Goal: Transaction & Acquisition: Purchase product/service

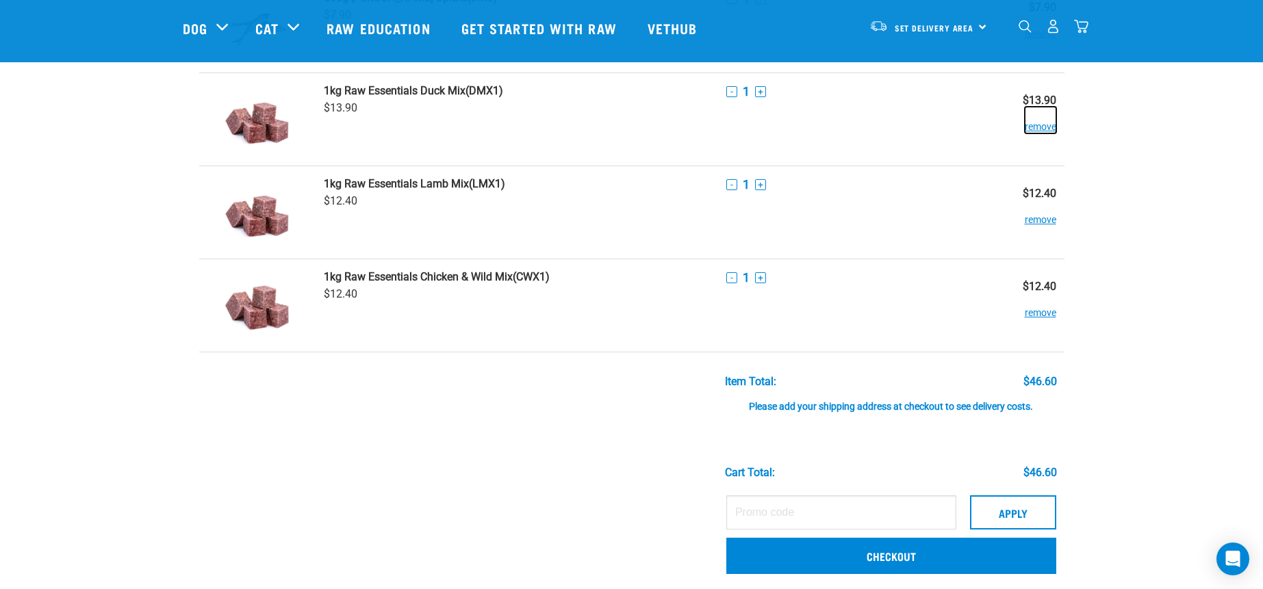
click at [1050, 123] on button "remove" at bounding box center [1040, 120] width 31 height 27
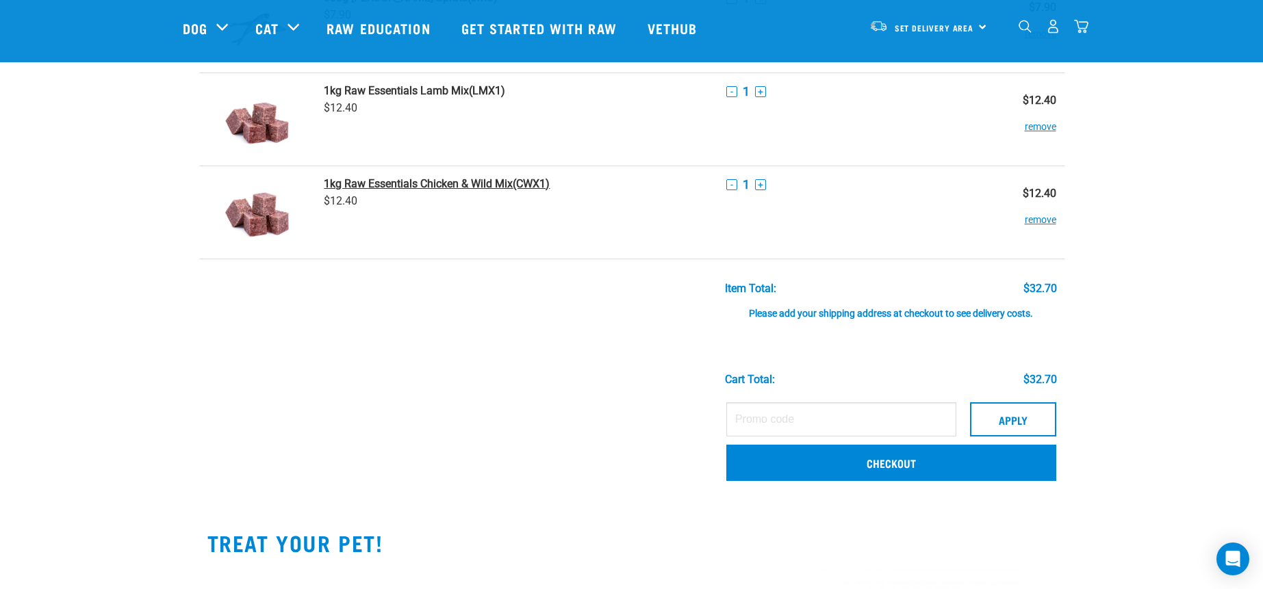
click at [359, 179] on strong "1kg Raw Essentials Chicken & Wild Mix" at bounding box center [418, 183] width 189 height 13
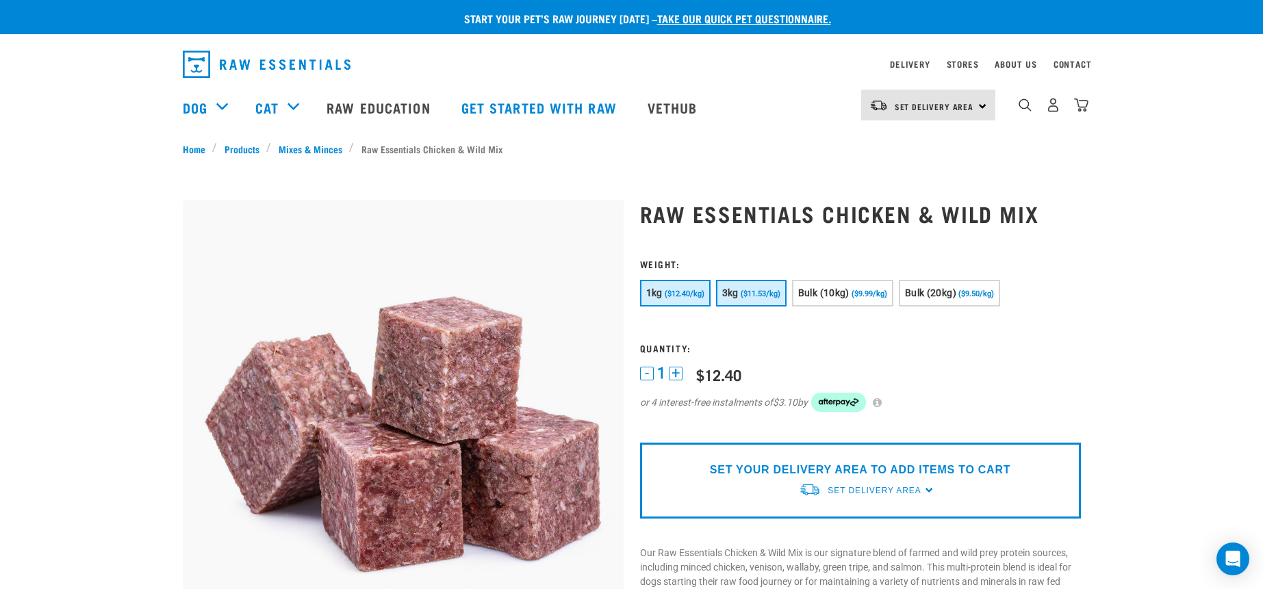
click at [764, 292] on span "($11.53/kg)" at bounding box center [761, 294] width 40 height 9
click at [875, 492] on span "Set Delivery Area" at bounding box center [874, 491] width 93 height 10
click at [837, 546] on link "[GEOGRAPHIC_DATA]" at bounding box center [867, 545] width 136 height 23
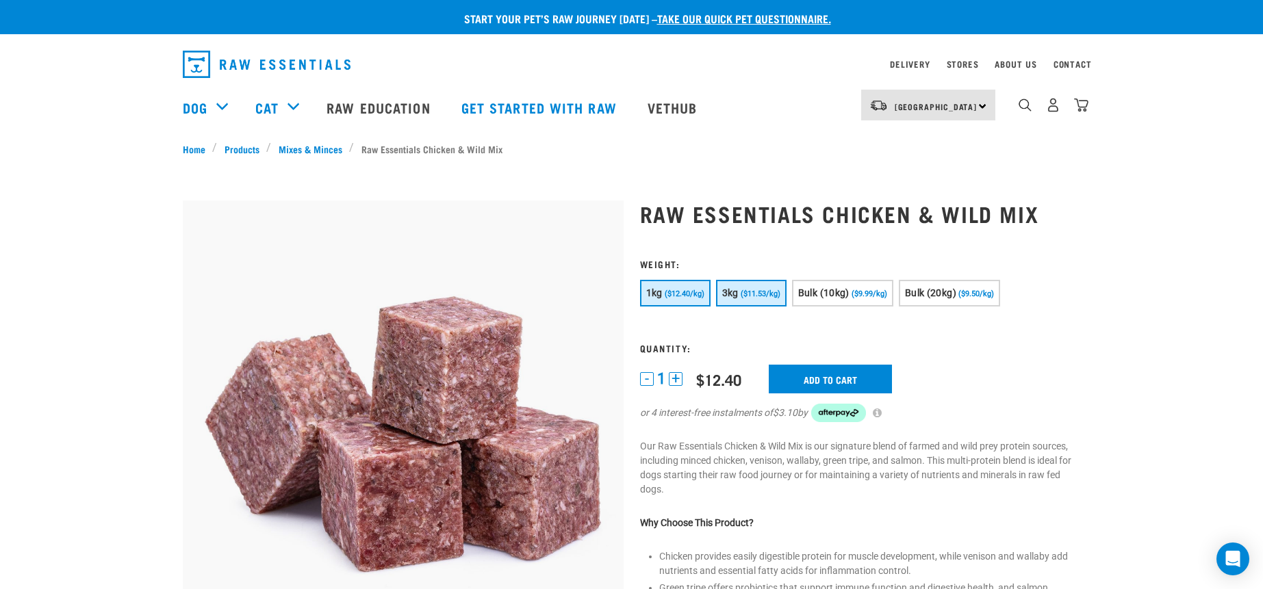
drag, startPoint x: 751, startPoint y: 292, endPoint x: 764, endPoint y: 299, distance: 14.7
click at [751, 292] on span "($11.53/kg)" at bounding box center [761, 294] width 40 height 9
click at [829, 373] on input "Add to cart" at bounding box center [830, 379] width 123 height 29
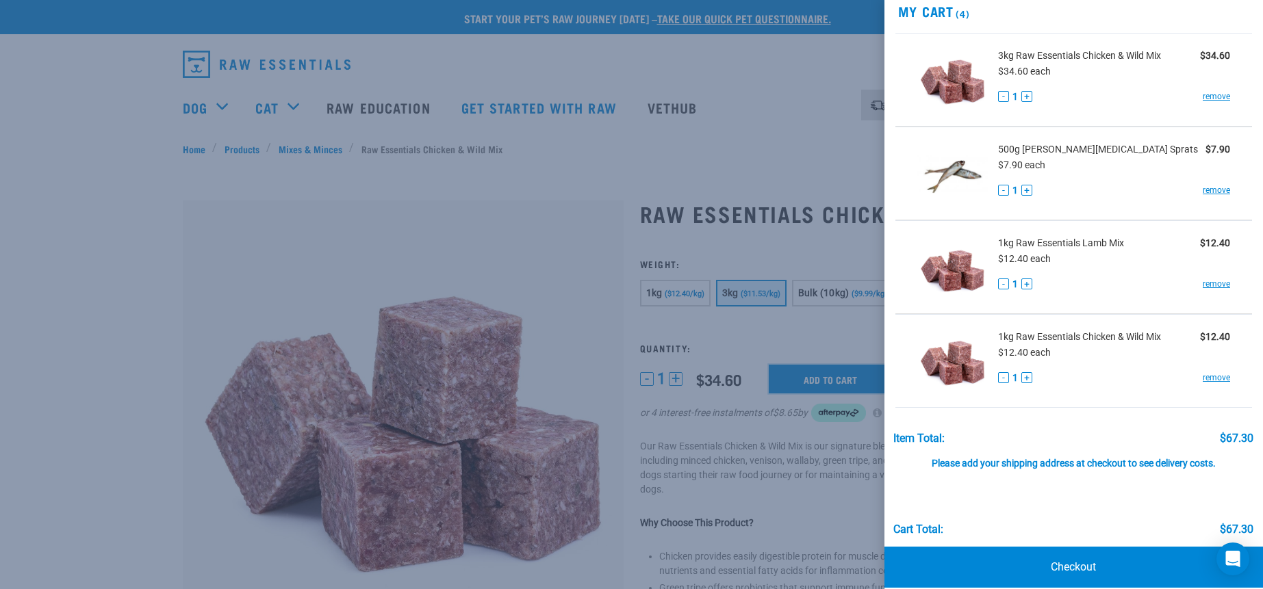
scroll to position [46, 0]
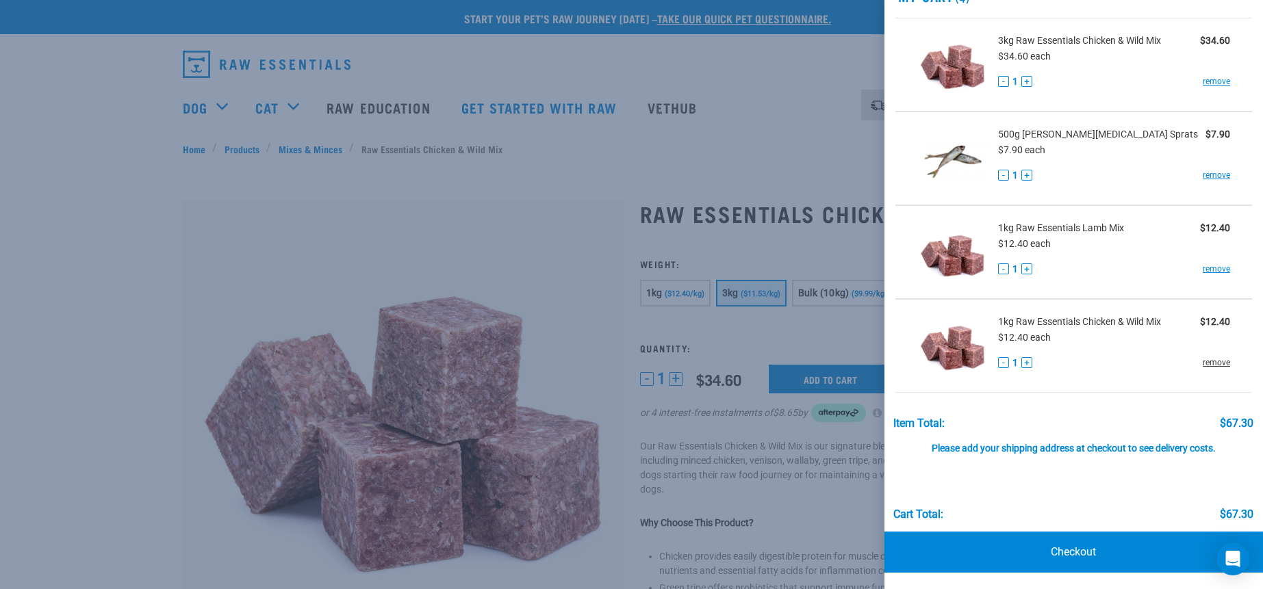
click at [1209, 364] on link "remove" at bounding box center [1216, 363] width 27 height 12
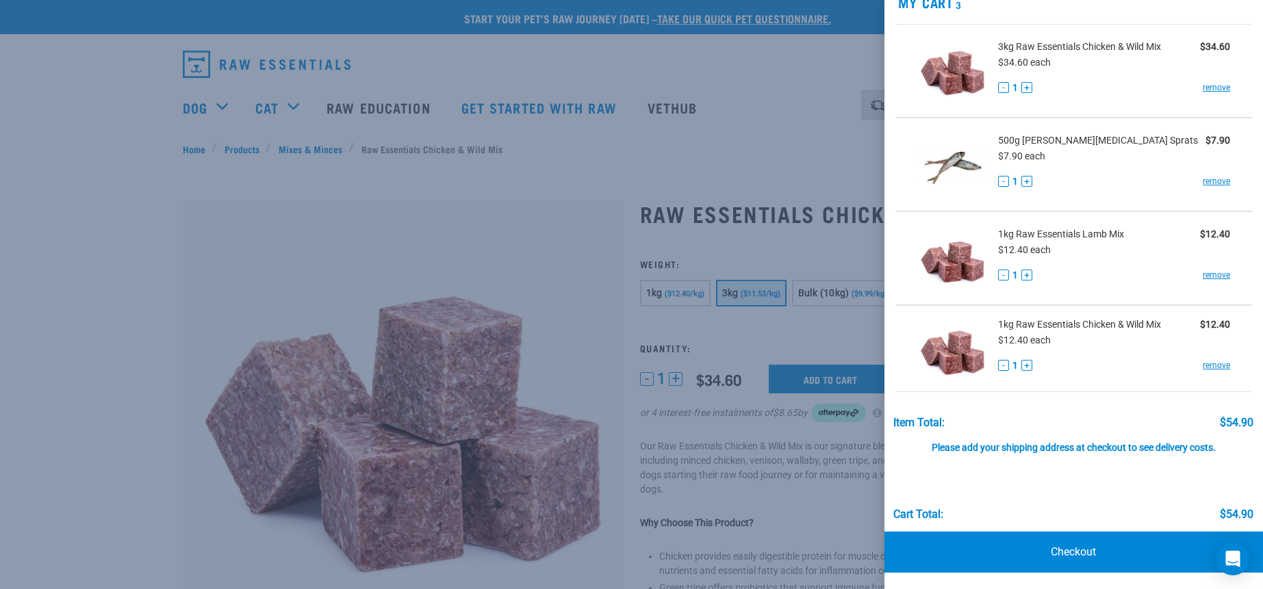
scroll to position [0, 0]
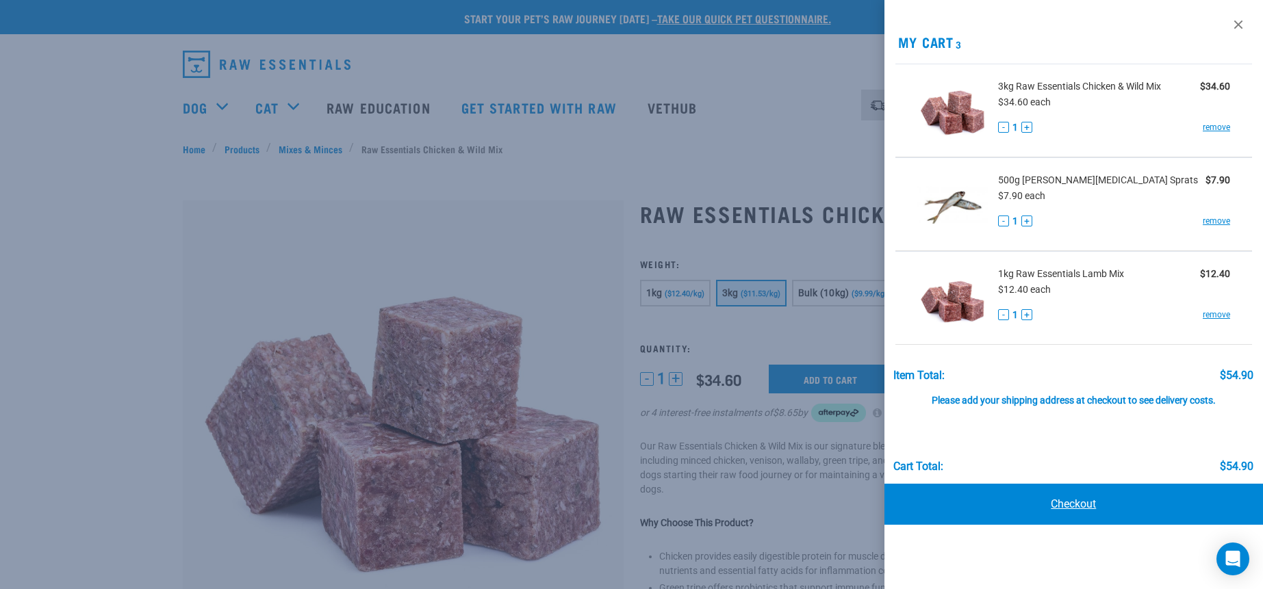
click at [1091, 494] on link "Checkout" at bounding box center [1074, 504] width 379 height 41
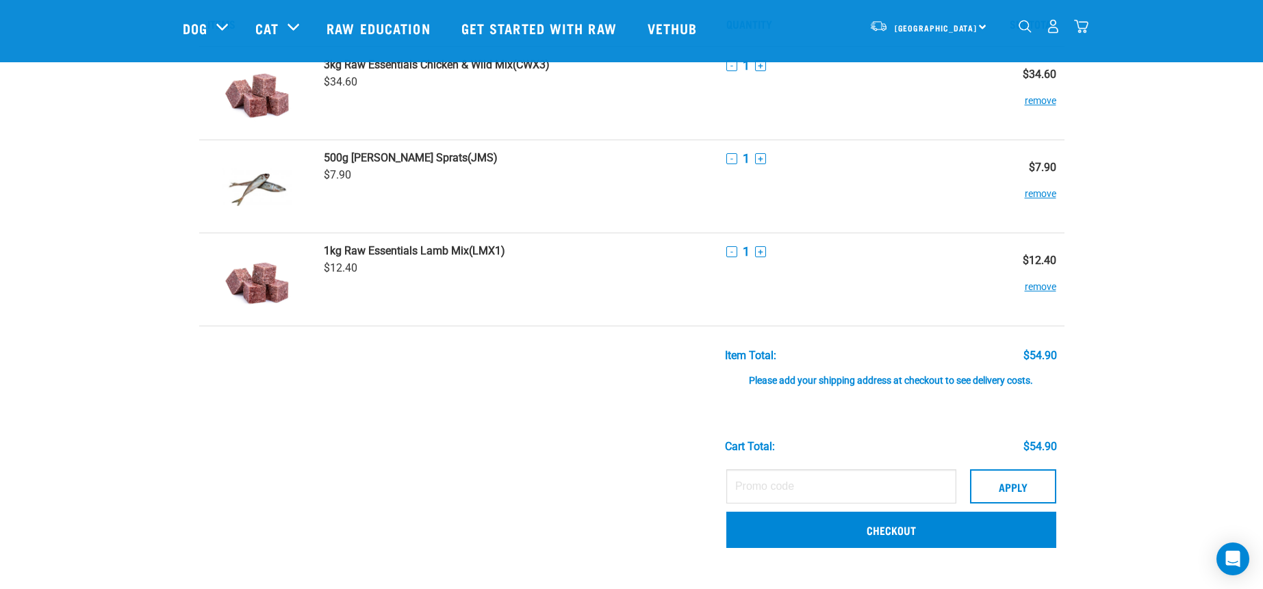
scroll to position [68, 0]
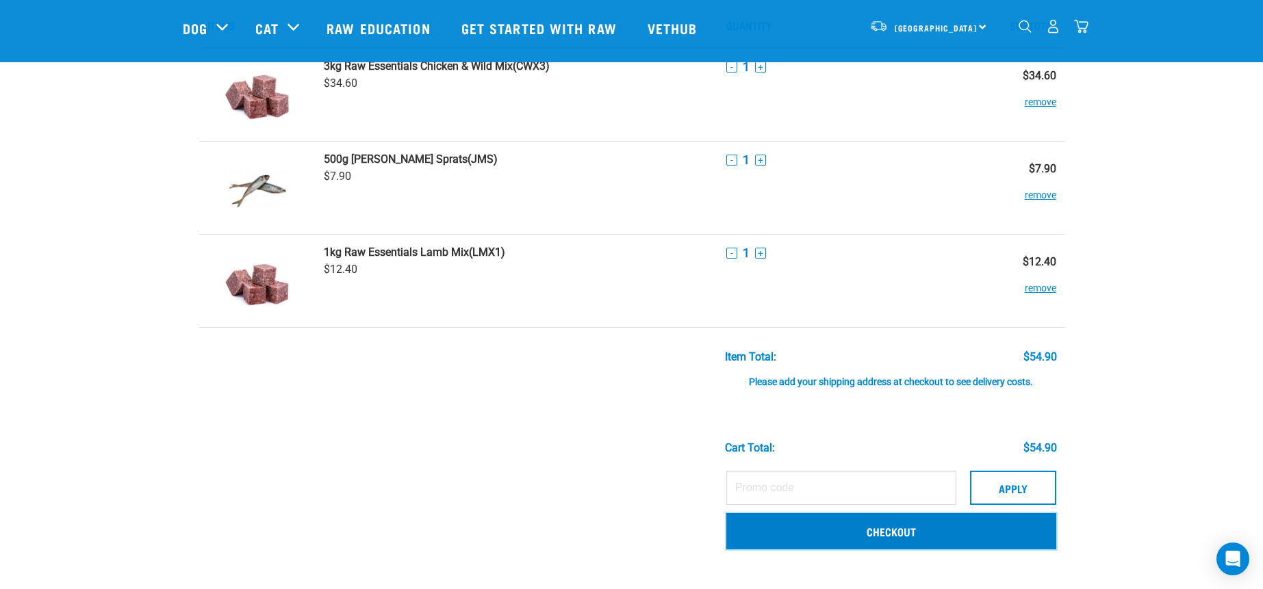
click at [904, 535] on link "Checkout" at bounding box center [891, 531] width 330 height 36
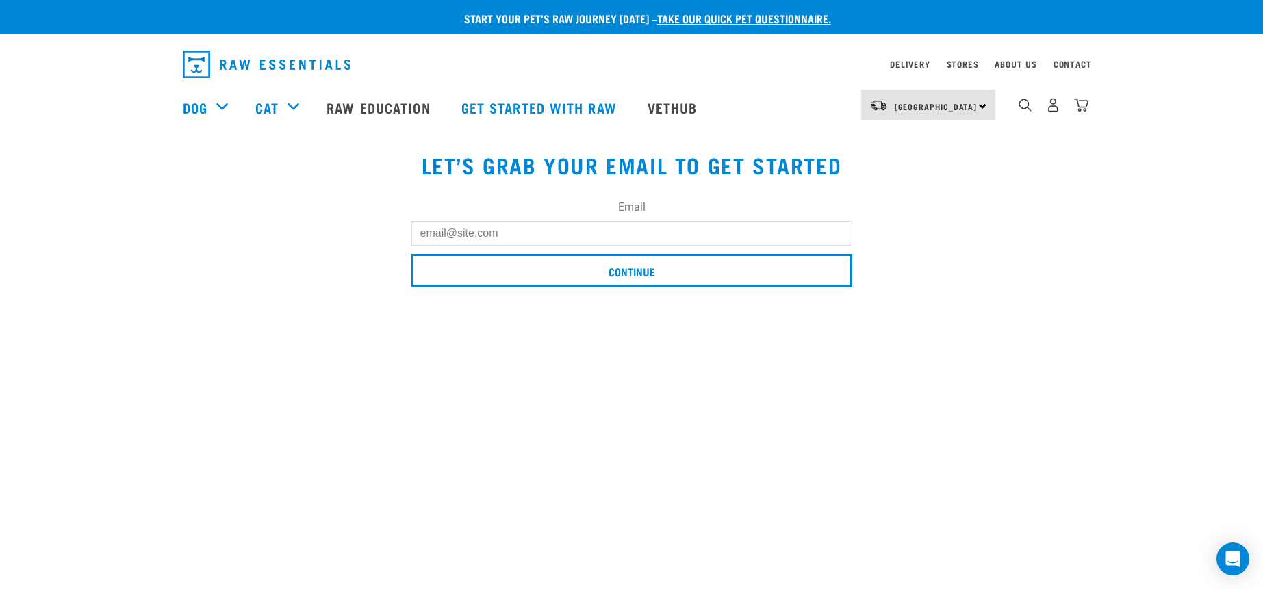
click at [437, 244] on input "Email" at bounding box center [631, 233] width 441 height 25
type input "[PERSON_NAME][EMAIL_ADDRESS][DOMAIN_NAME]"
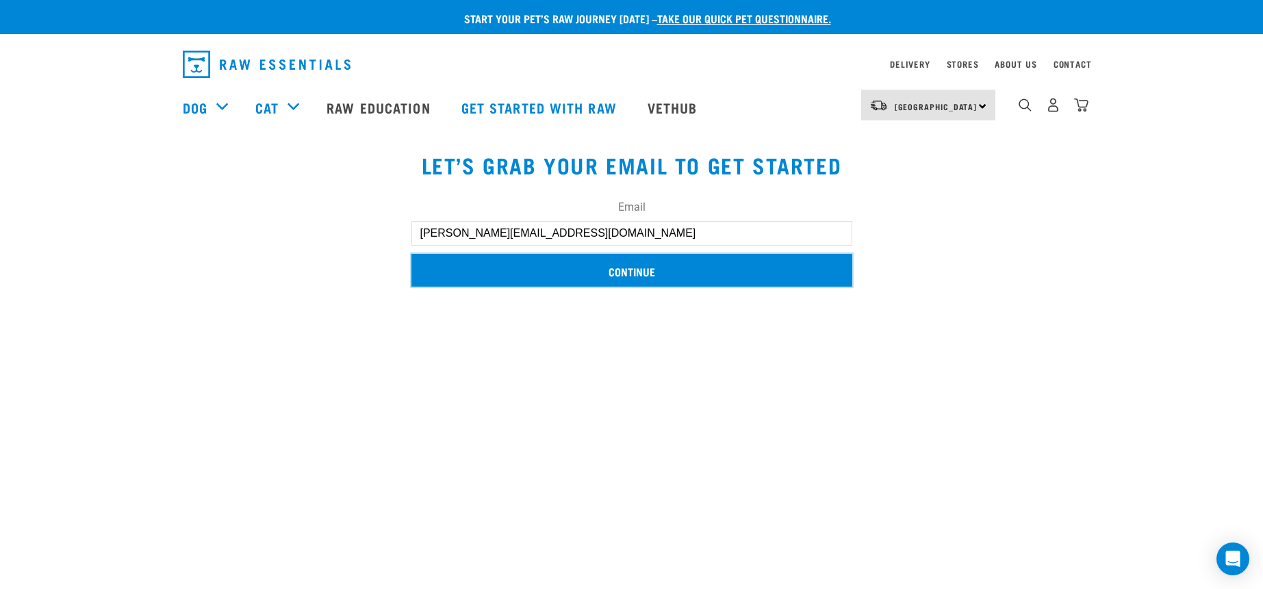
click at [526, 270] on input "Continue" at bounding box center [631, 270] width 441 height 33
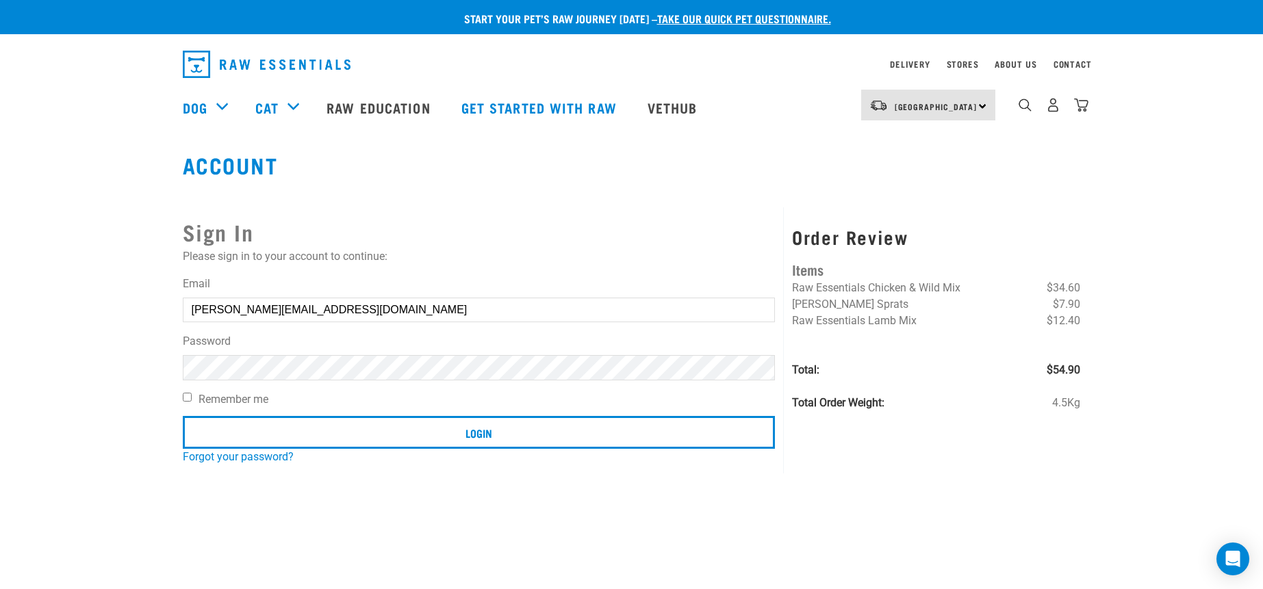
click at [183, 416] on input "Login" at bounding box center [479, 432] width 593 height 33
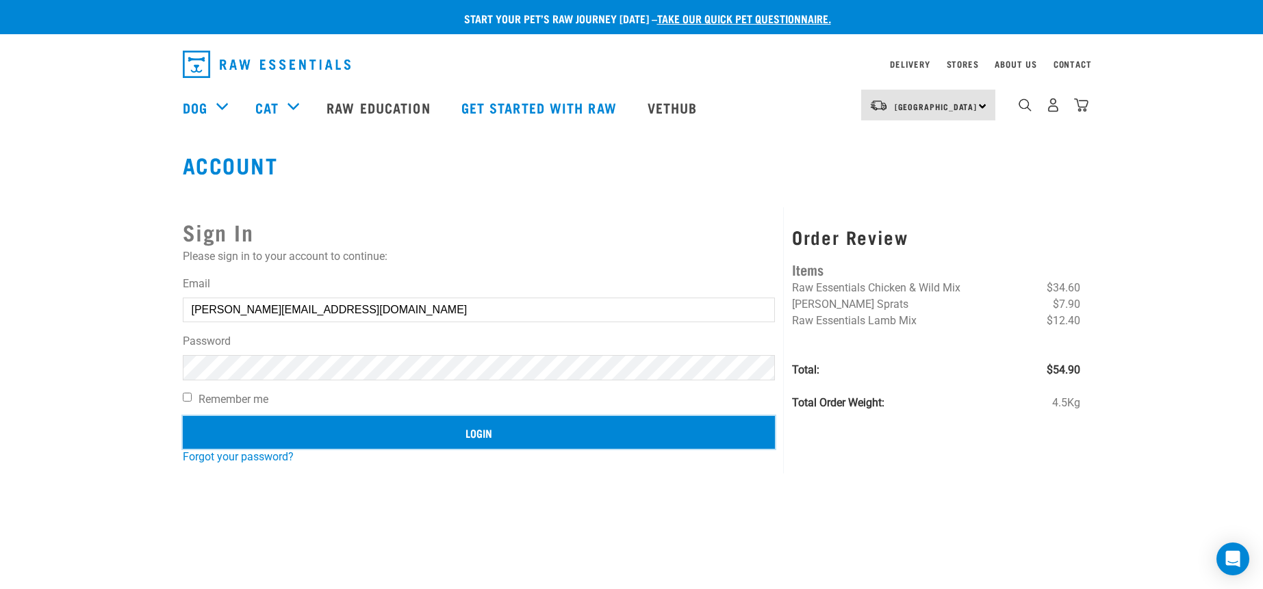
click at [593, 429] on input "Login" at bounding box center [479, 432] width 593 height 33
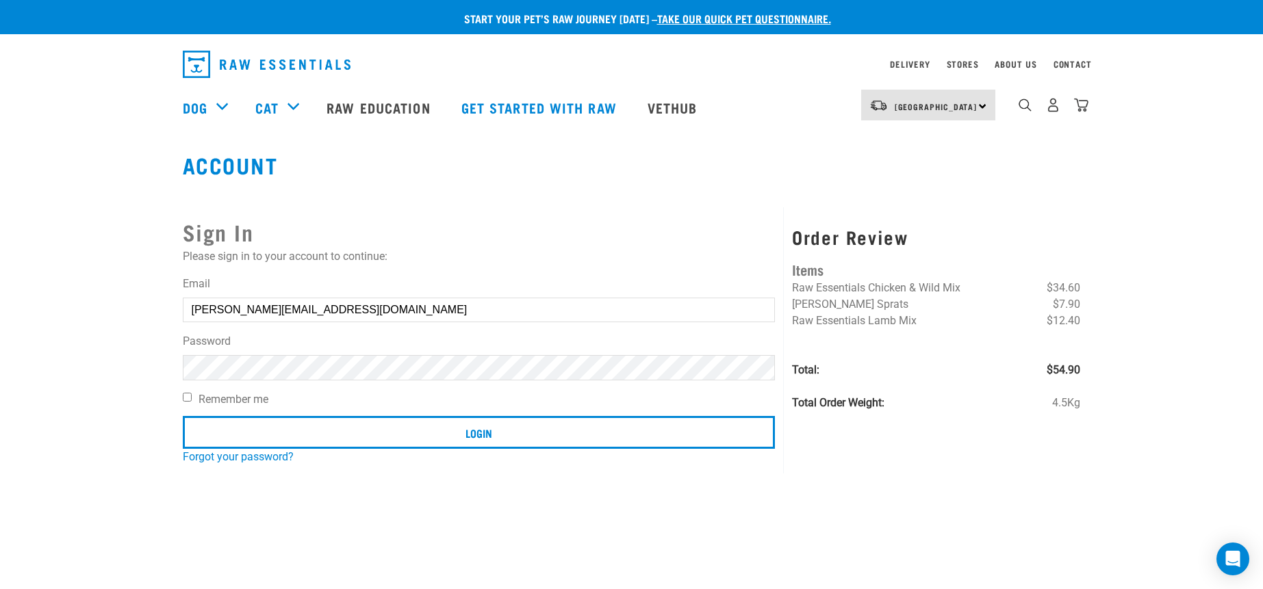
click at [31, 269] on button "delete" at bounding box center [25, 262] width 14 height 14
drag, startPoint x: 751, startPoint y: 188, endPoint x: 595, endPoint y: 279, distance: 180.4
click at [751, 188] on div "Account Sign In Please sign in to your account to continue: Email stevenson.cor…" at bounding box center [632, 313] width 920 height 321
click at [183, 416] on input "Login" at bounding box center [479, 432] width 593 height 33
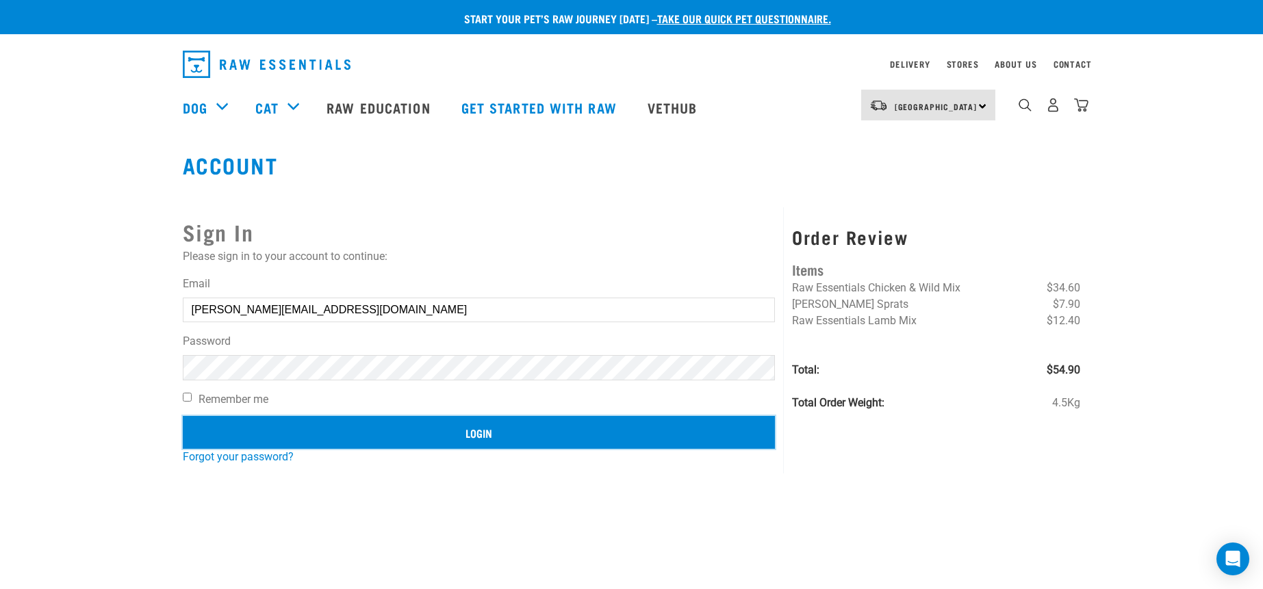
click at [392, 433] on input "Login" at bounding box center [479, 432] width 593 height 33
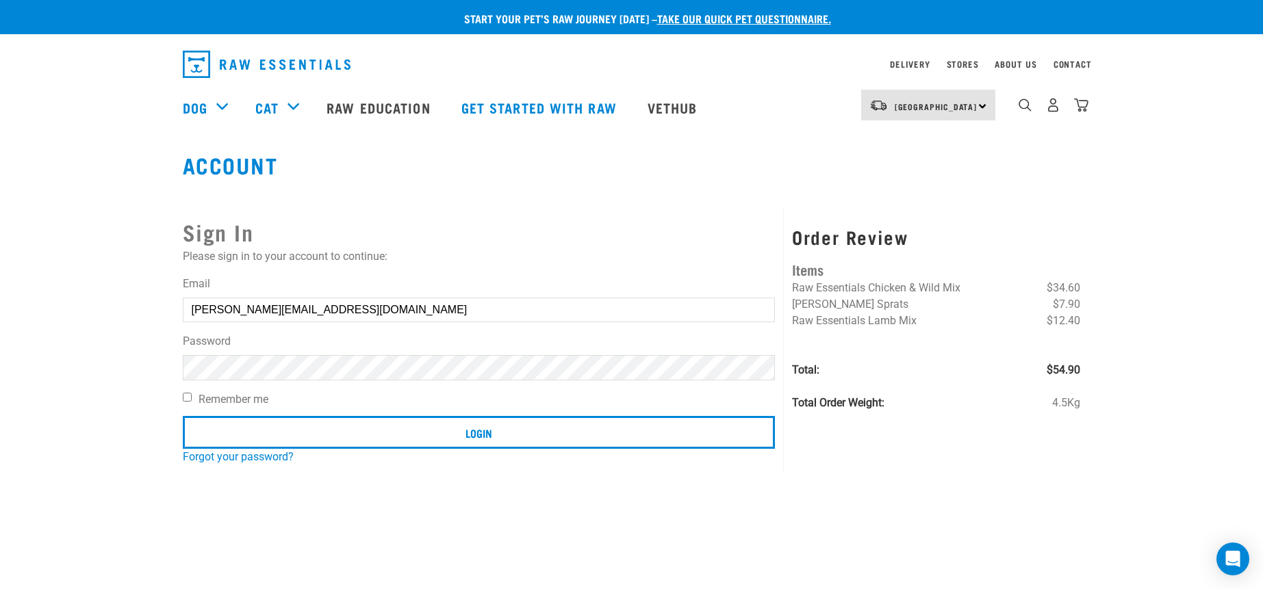
drag, startPoint x: 348, startPoint y: 392, endPoint x: 763, endPoint y: 294, distance: 426.3
click at [0, 391] on article "Invalid username or password." at bounding box center [0, 294] width 0 height 589
click at [31, 269] on button "delete" at bounding box center [25, 262] width 14 height 14
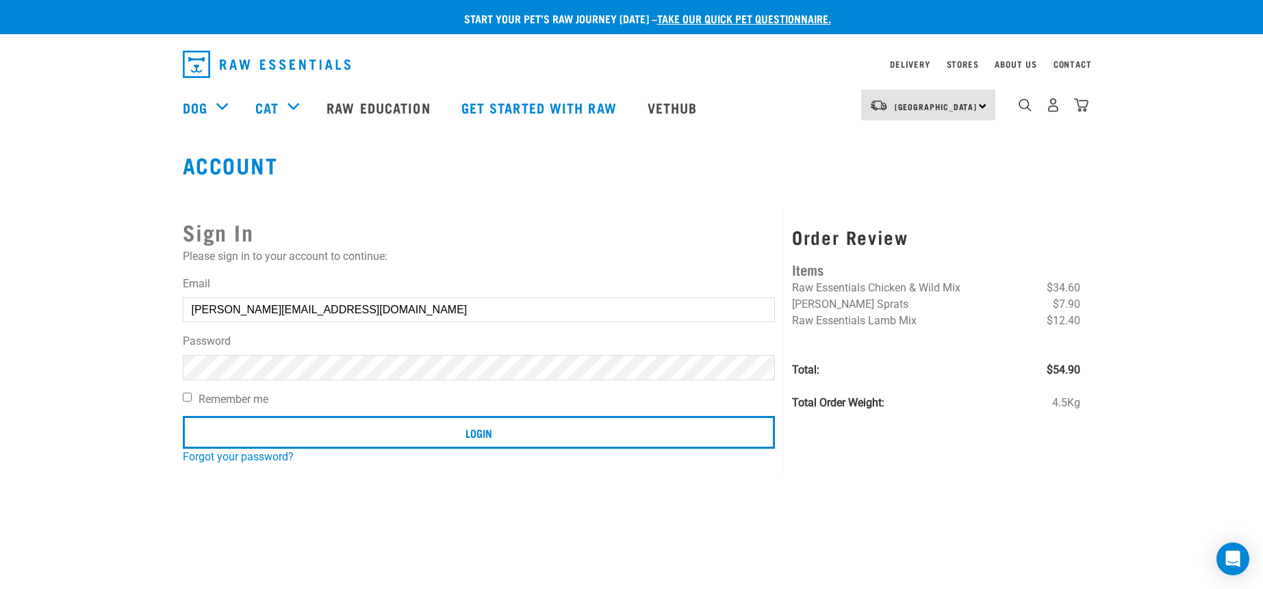
click at [31, 269] on button "delete" at bounding box center [25, 262] width 14 height 14
click at [183, 416] on input "Login" at bounding box center [479, 432] width 593 height 33
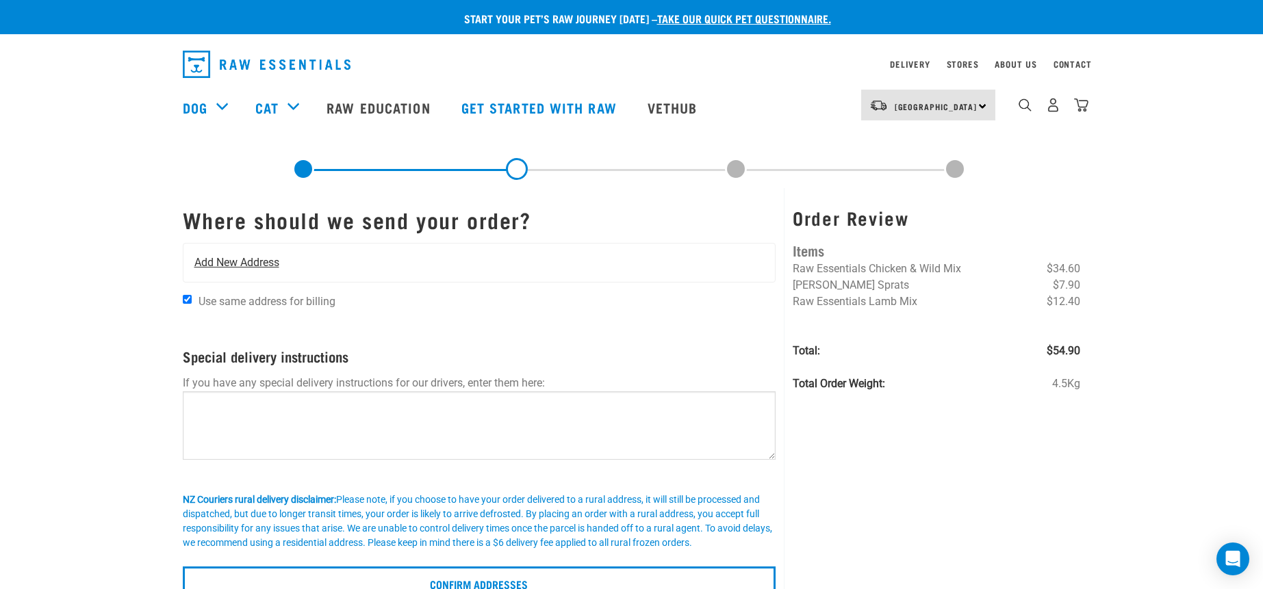
click at [305, 259] on div "Add New Address" at bounding box center [479, 263] width 592 height 38
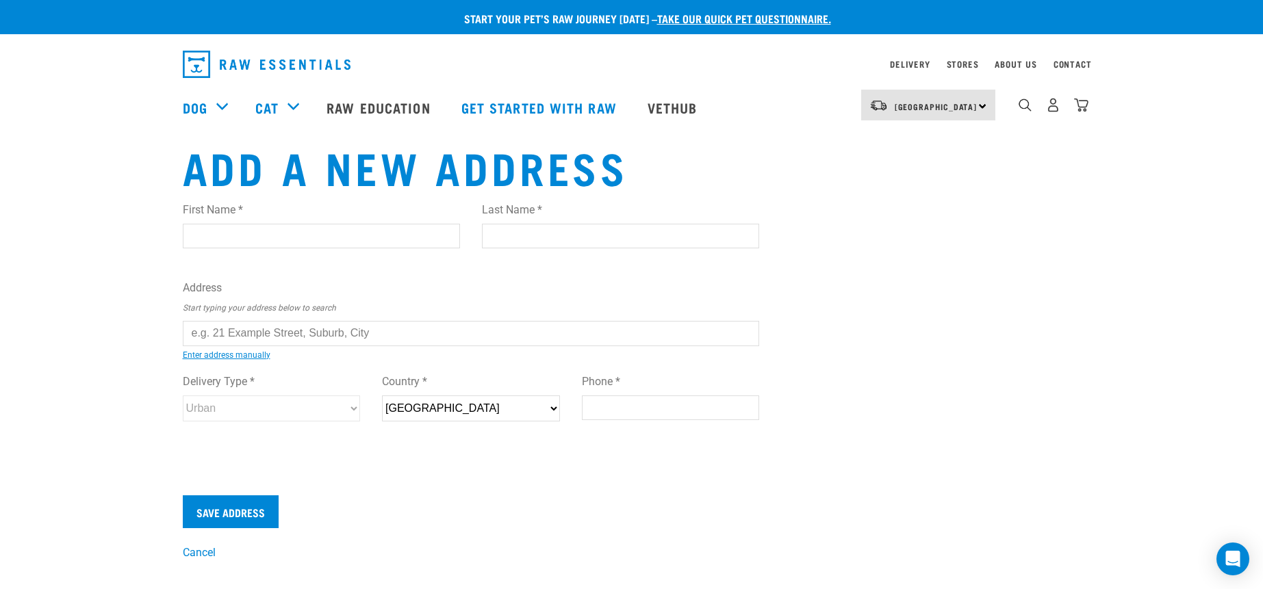
click at [314, 239] on input "First Name *" at bounding box center [321, 236] width 277 height 25
type input "Coral"
click at [596, 233] on input "Last Name *" at bounding box center [620, 236] width 277 height 25
type input "[PERSON_NAME]"
click at [325, 341] on input "text" at bounding box center [471, 333] width 577 height 25
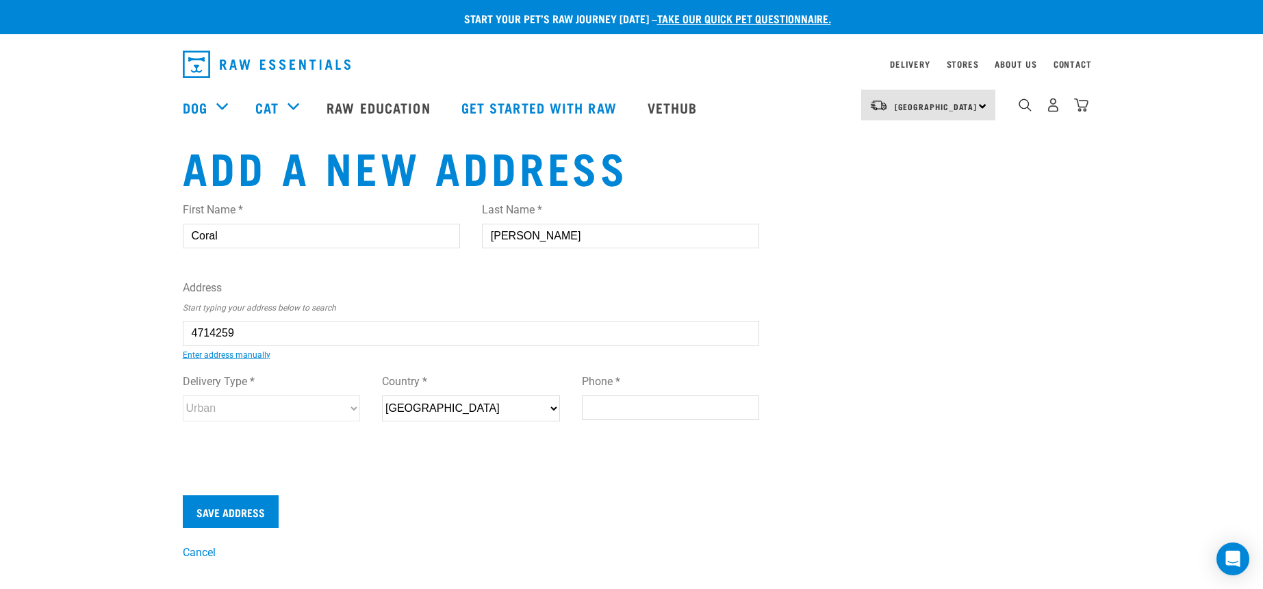
click at [198, 344] on li "2/164 Borde sley Street, Phillipstown, Christchurch 8011" at bounding box center [198, 344] width 0 height 0
type input "[STREET_ADDRESS]"
type input "Phillipstown"
type input "Canterbury"
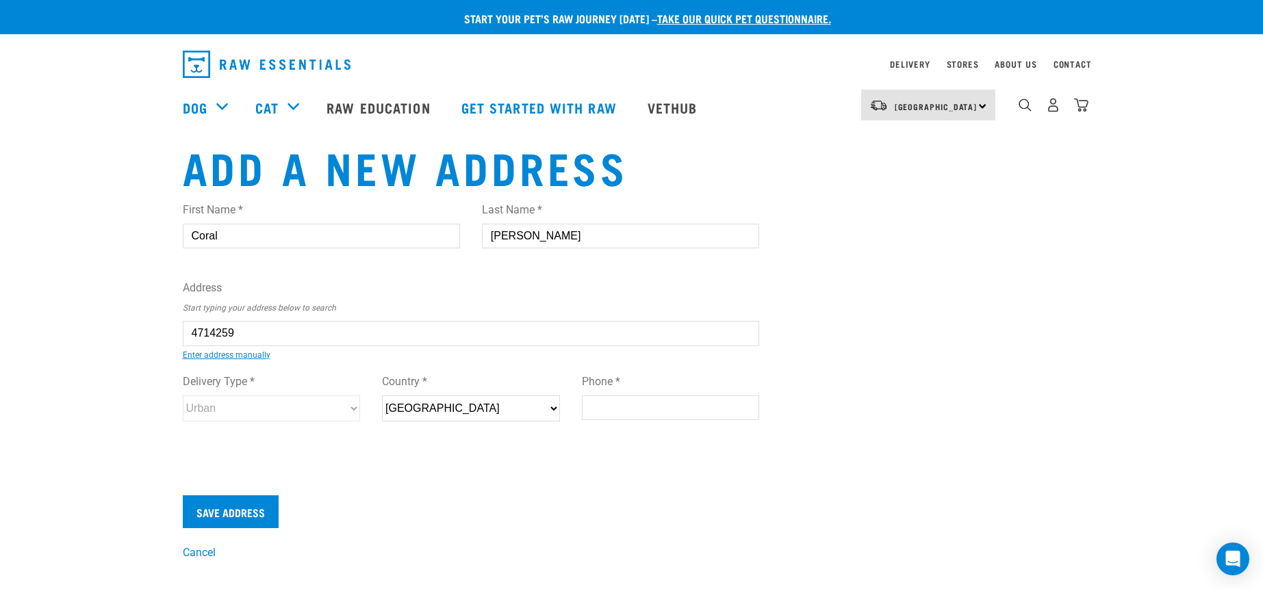
select select "CAN"
type input "8011"
select select "Urban"
type input "[STREET_ADDRESS]"
click at [631, 411] on input "Phone *" at bounding box center [671, 408] width 178 height 25
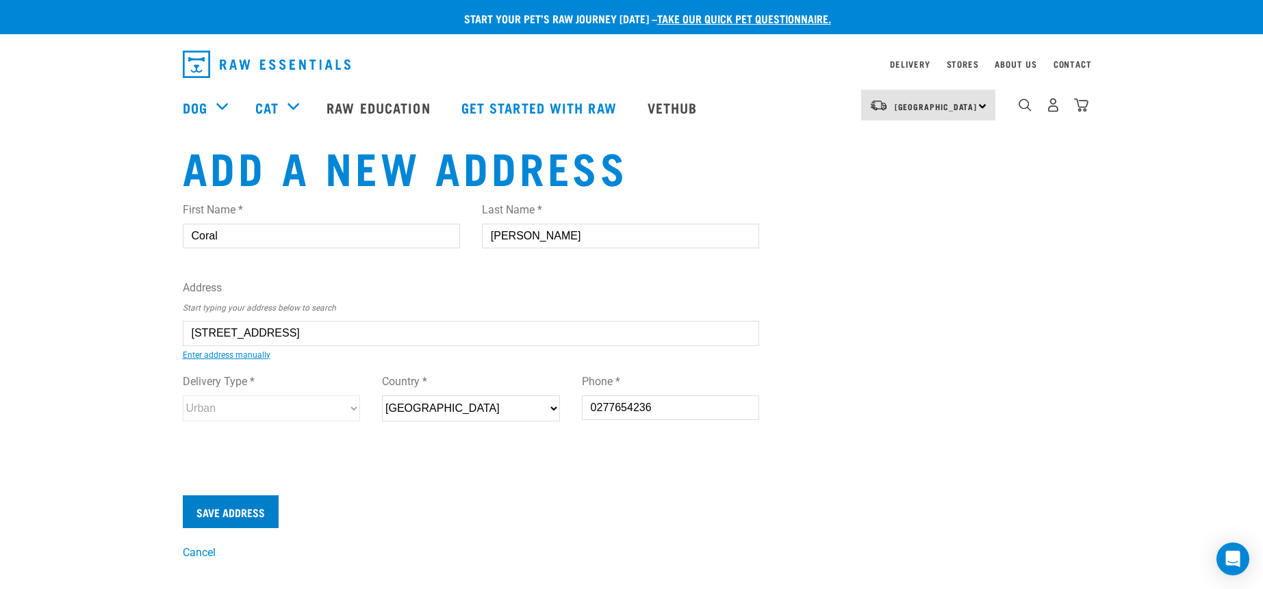
type input "0277654236"
click at [218, 513] on input "Save Address" at bounding box center [231, 512] width 96 height 33
select select "CAN"
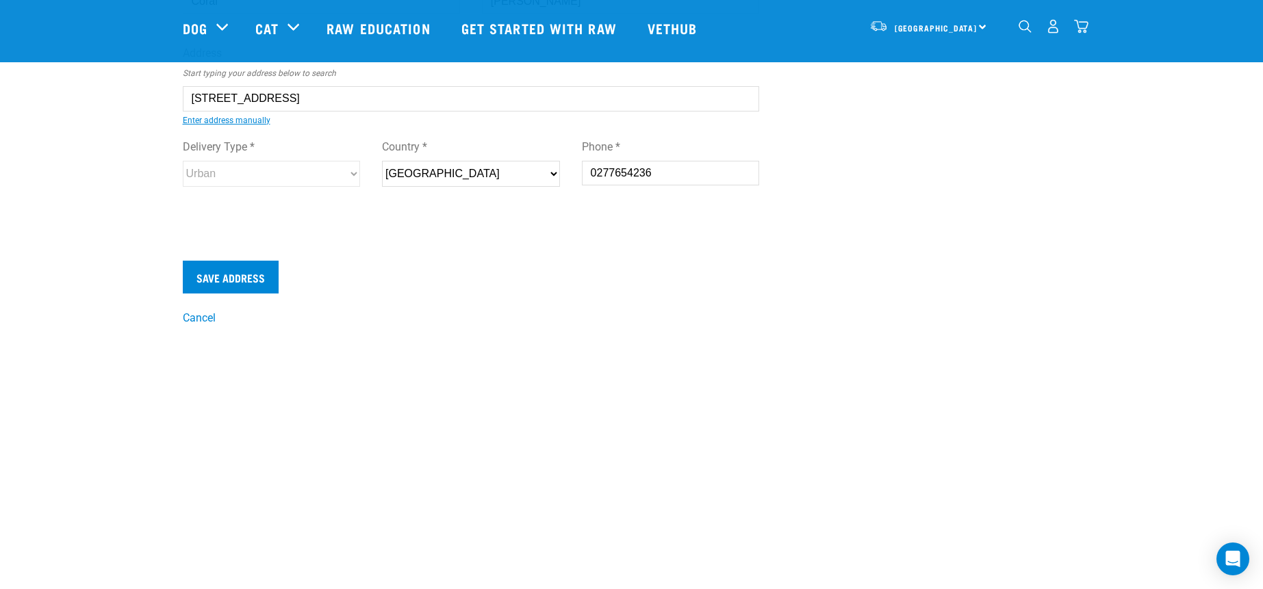
scroll to position [137, 0]
click at [207, 317] on link "Cancel" at bounding box center [199, 315] width 33 height 13
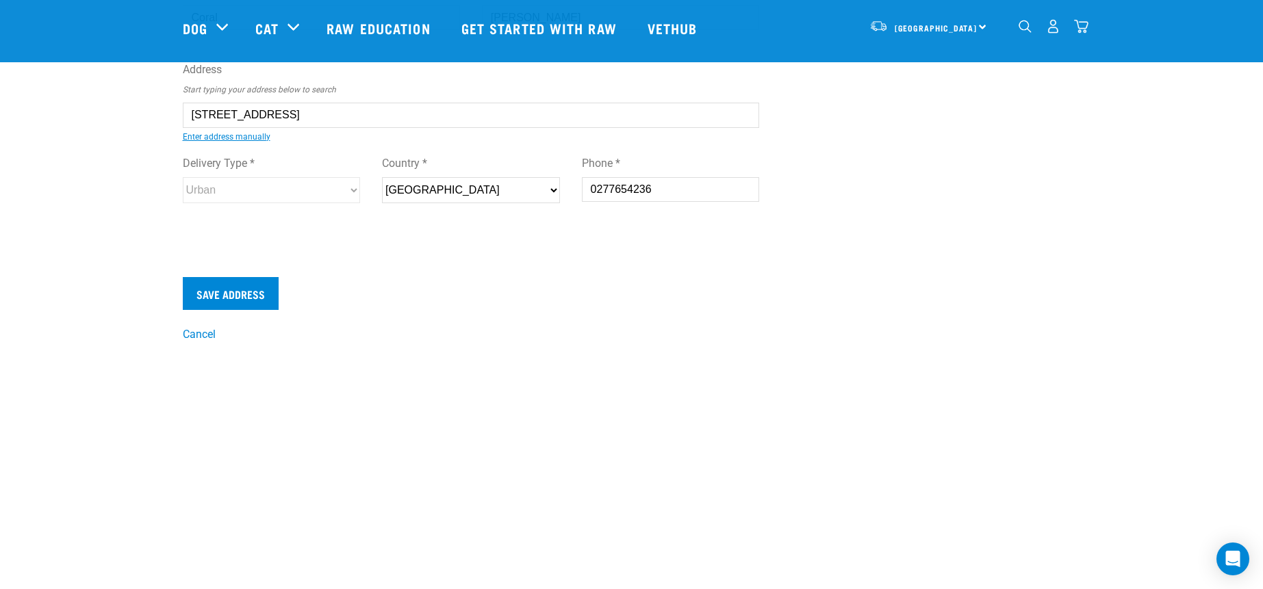
scroll to position [0, 0]
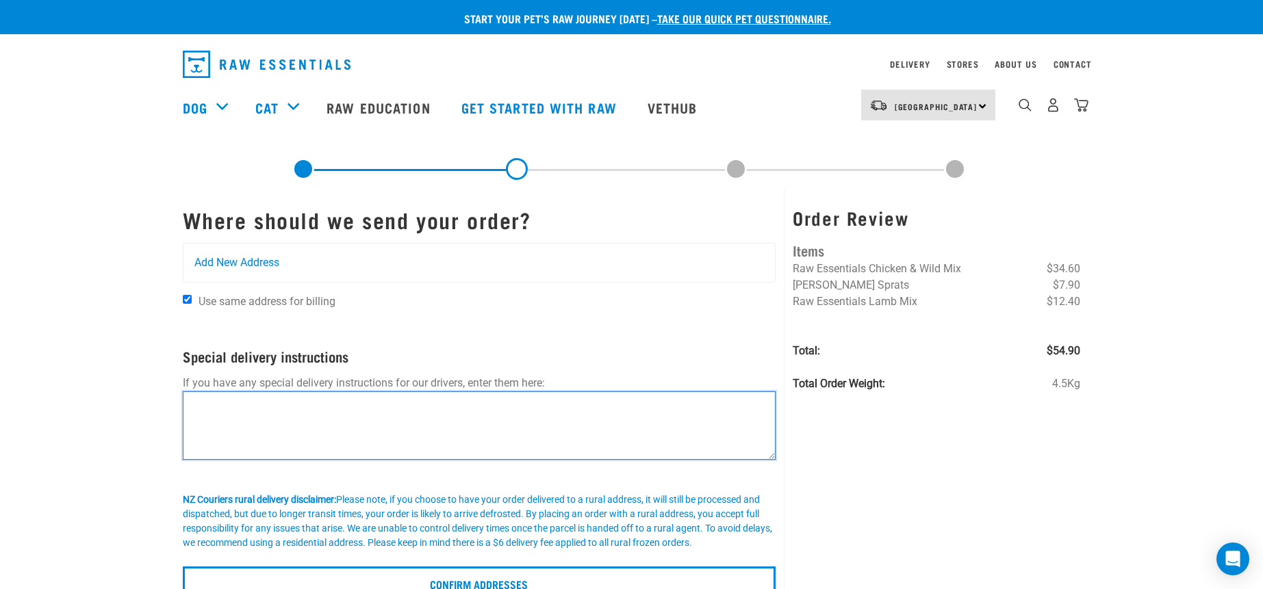
click at [296, 410] on textarea at bounding box center [480, 426] width 594 height 68
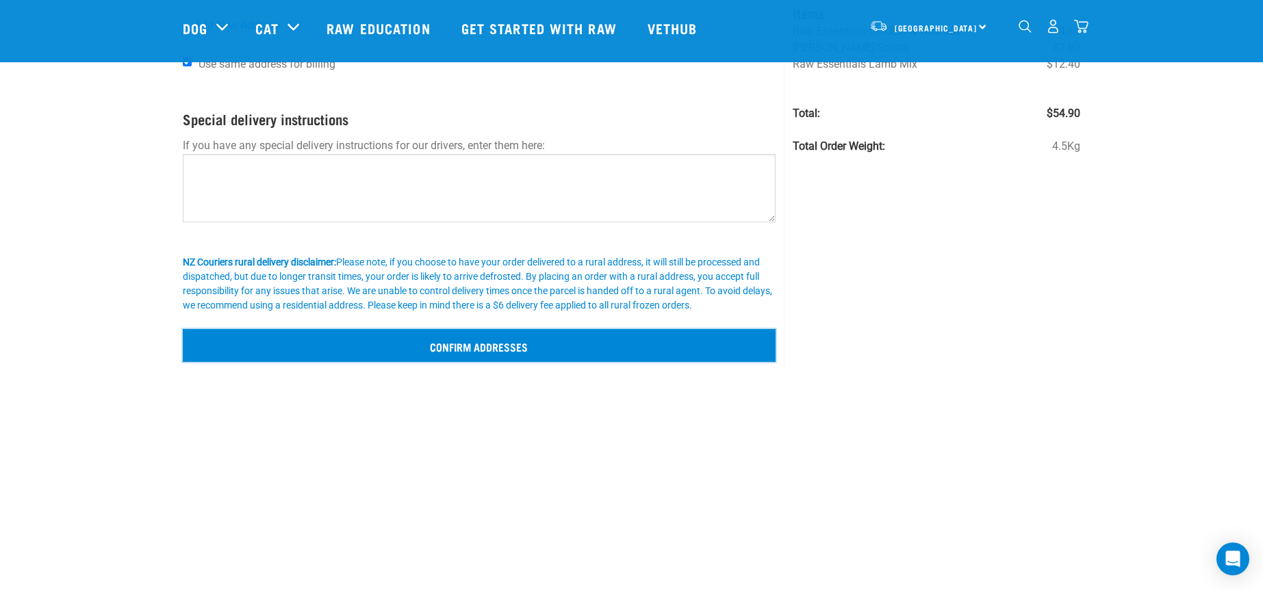
click at [516, 349] on input "Confirm addresses" at bounding box center [480, 345] width 594 height 33
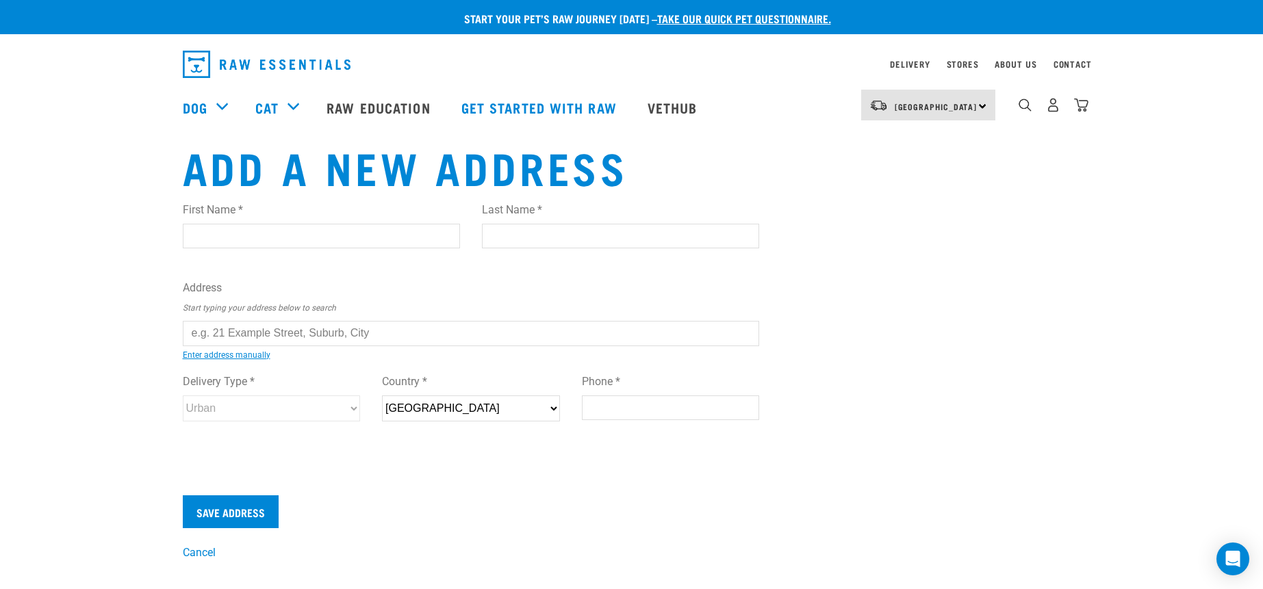
click at [309, 242] on input "First Name *" at bounding box center [321, 236] width 277 height 25
type input "Coral"
click at [527, 234] on input "Last Name *" at bounding box center [620, 236] width 277 height 25
type input "[PERSON_NAME]"
click at [372, 327] on input "text" at bounding box center [471, 333] width 577 height 25
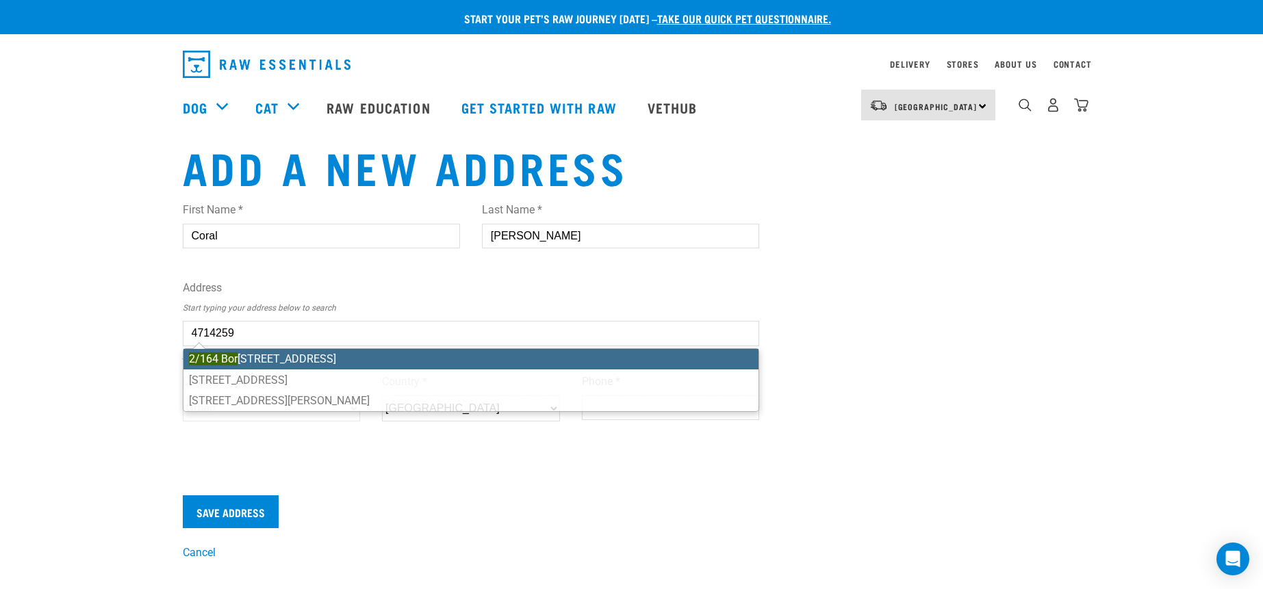
click at [331, 355] on li "[STREET_ADDRESS]" at bounding box center [471, 359] width 576 height 21
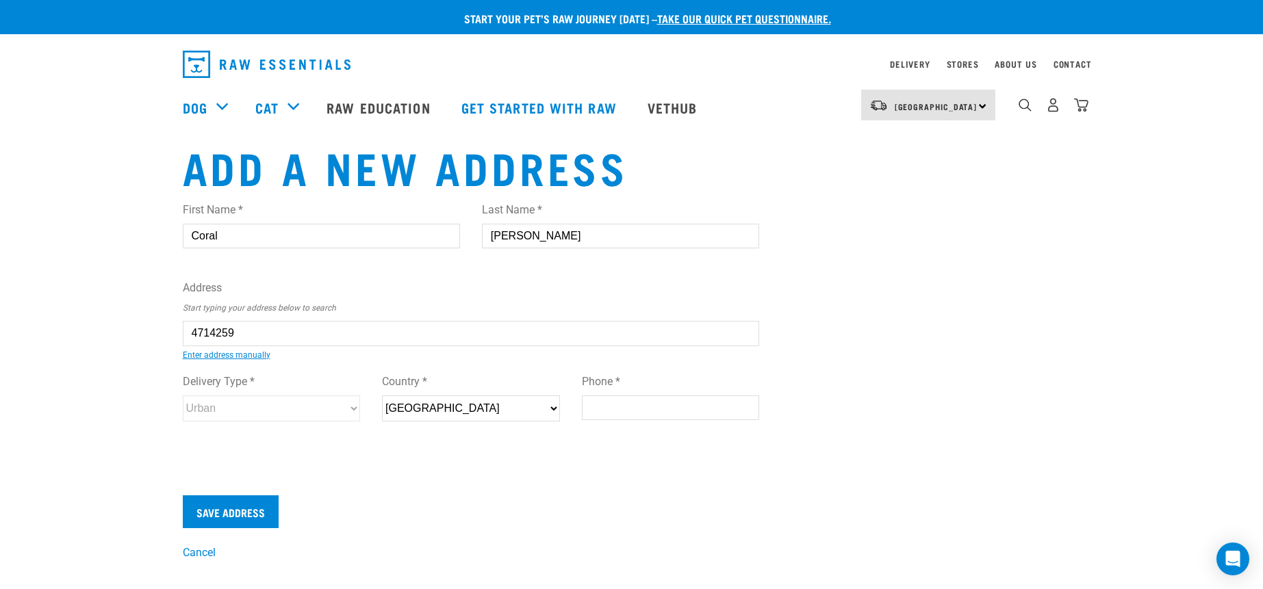
type input "[STREET_ADDRESS]"
type input "Phillipstown"
type input "Canterbury"
select select "CAN"
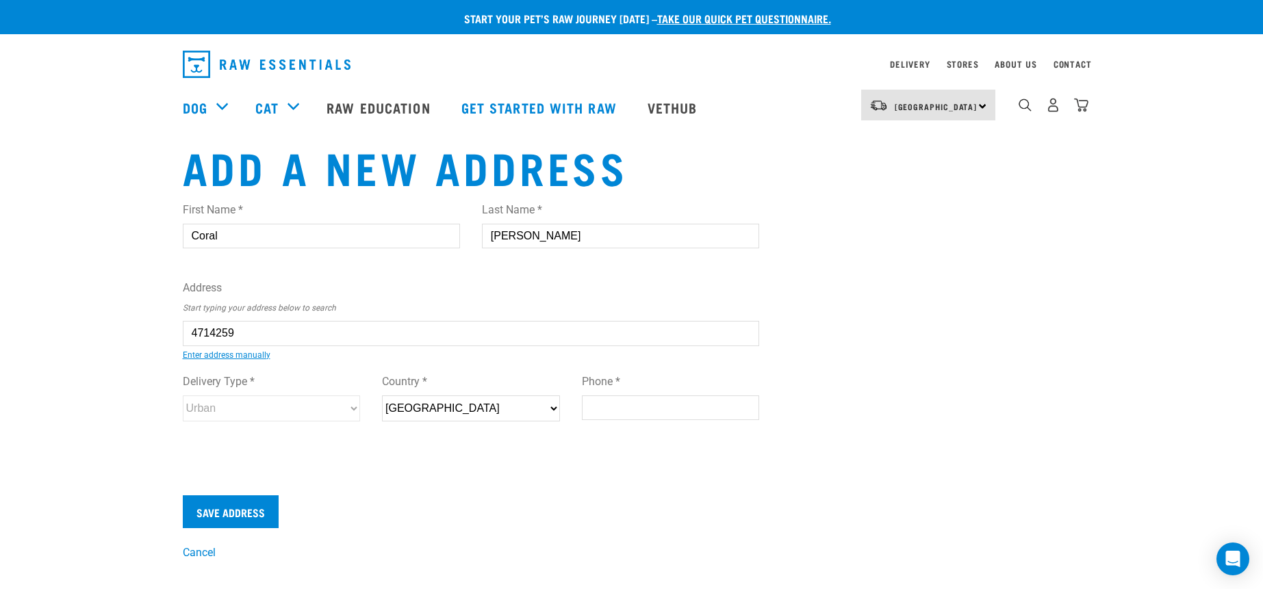
type input "8011"
select select "Urban"
type input "[STREET_ADDRESS]"
click at [630, 415] on input "Phone *" at bounding box center [671, 408] width 178 height 25
type input "0277654236"
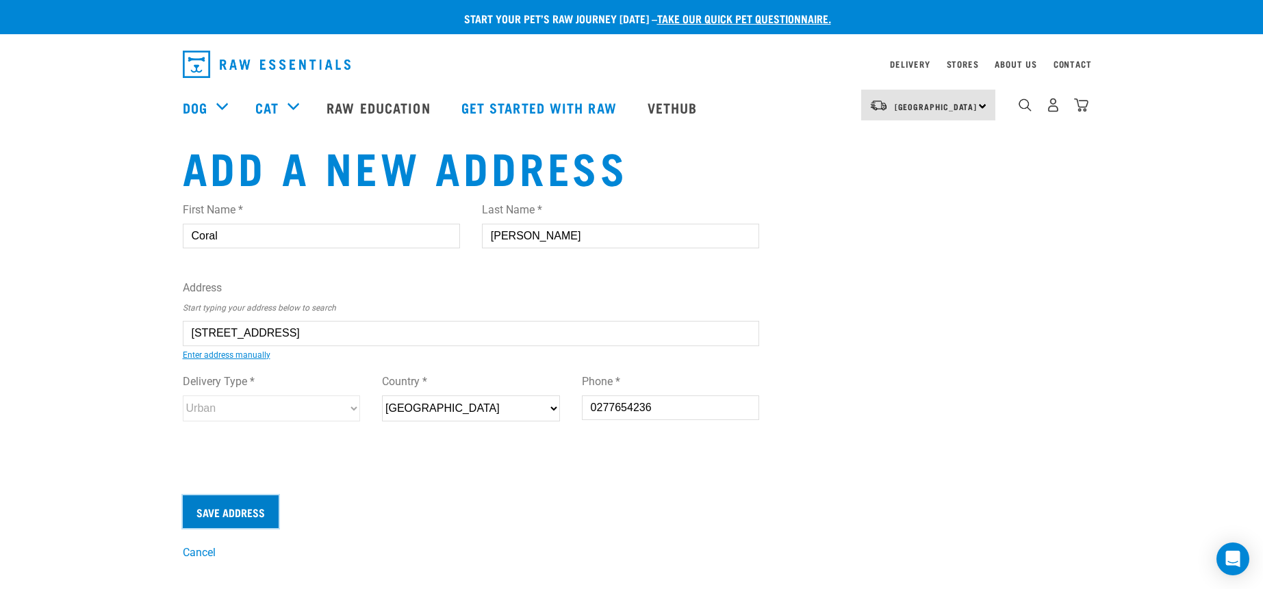
click at [225, 505] on input "Save Address" at bounding box center [231, 512] width 96 height 33
